Goal: Find specific page/section: Find specific page/section

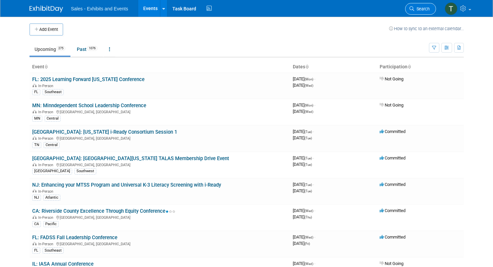
click at [421, 8] on span "Search" at bounding box center [421, 8] width 15 height 5
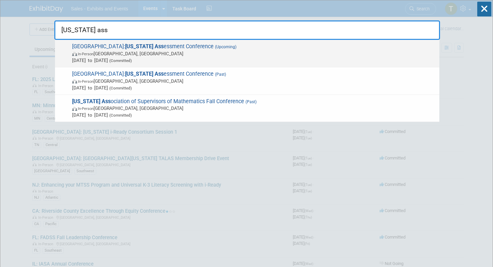
type input "[US_STATE] ass"
click at [171, 53] on span "In-Person [GEOGRAPHIC_DATA], [GEOGRAPHIC_DATA]" at bounding box center [254, 53] width 364 height 7
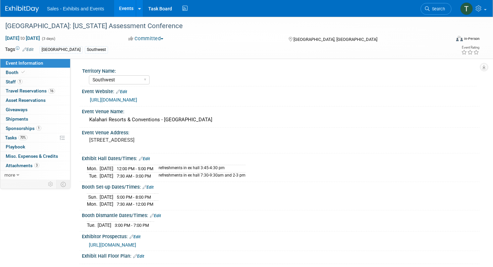
select select "Southwest"
click at [9, 81] on span "Staff 1" at bounding box center [14, 81] width 17 height 5
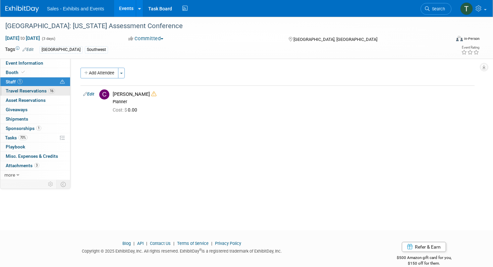
click at [12, 90] on span "Travel Reservations 16" at bounding box center [30, 90] width 49 height 5
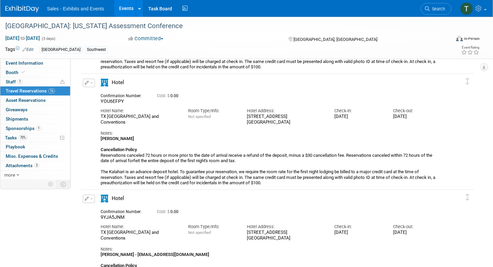
scroll to position [1633, 0]
